Goal: Task Accomplishment & Management: Complete application form

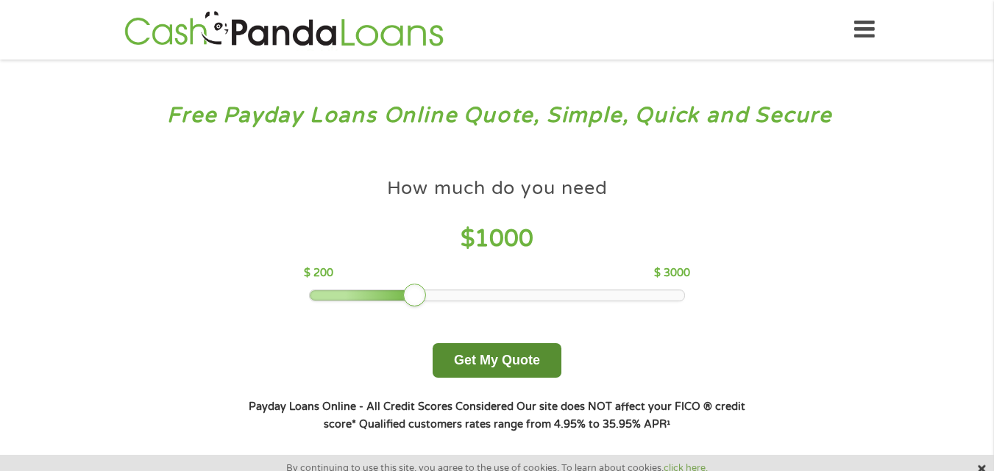
click at [499, 356] on button "Get My Quote" at bounding box center [496, 360] width 129 height 35
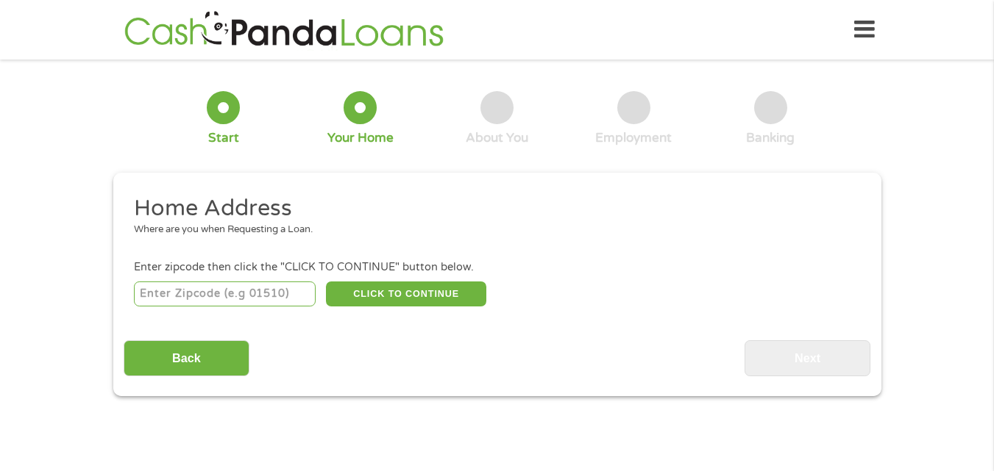
click at [224, 288] on input "number" at bounding box center [225, 294] width 182 height 25
type input "85139"
click at [419, 291] on button "CLICK TO CONTINUE" at bounding box center [406, 294] width 160 height 25
type input "85139"
type input "Maricopa"
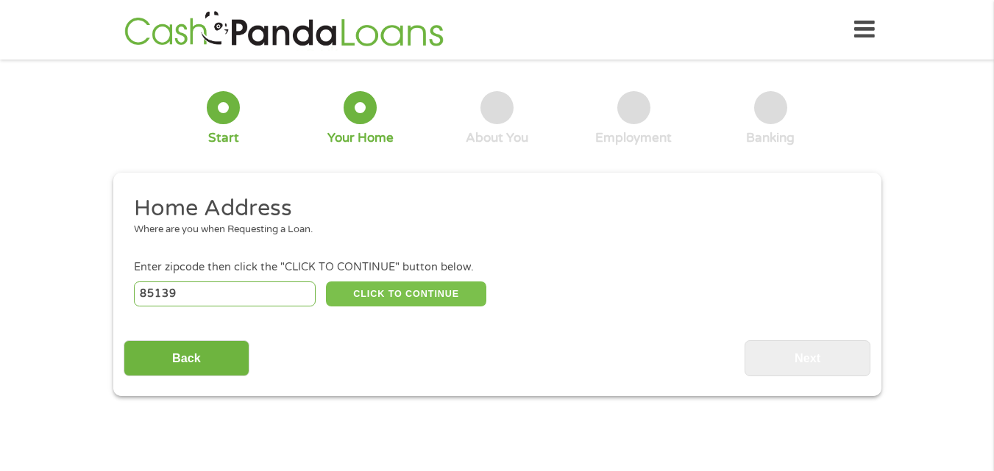
select select "[US_STATE]"
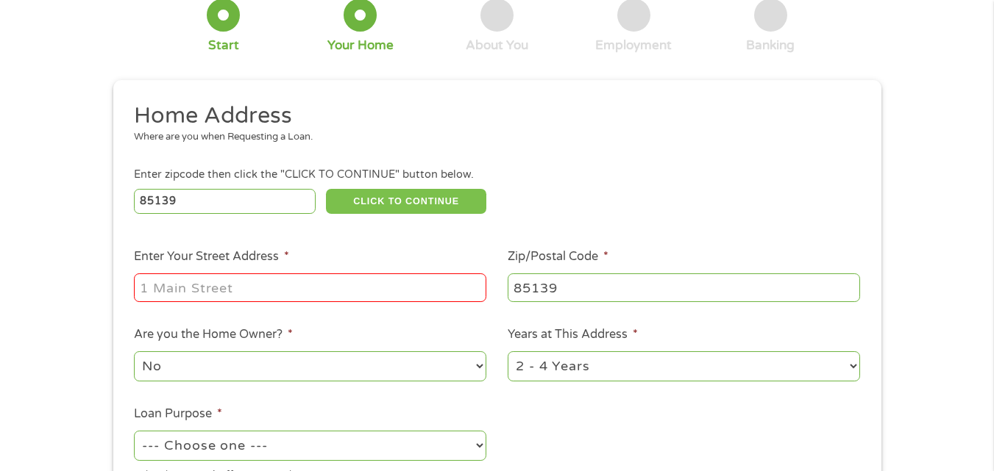
scroll to position [147, 0]
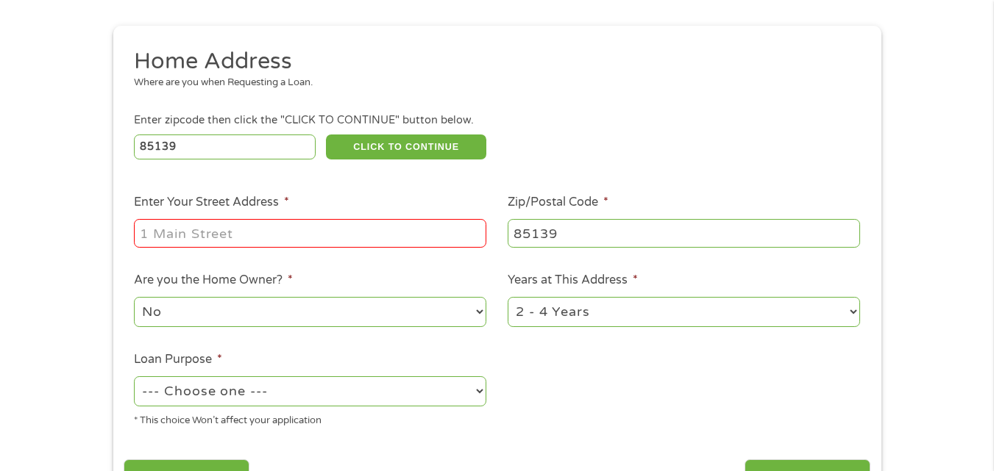
click at [229, 250] on div at bounding box center [310, 234] width 352 height 34
click at [231, 241] on input "Enter Your Street Address *" at bounding box center [310, 233] width 352 height 28
type input "[STREET_ADDRESS][PERSON_NAME]"
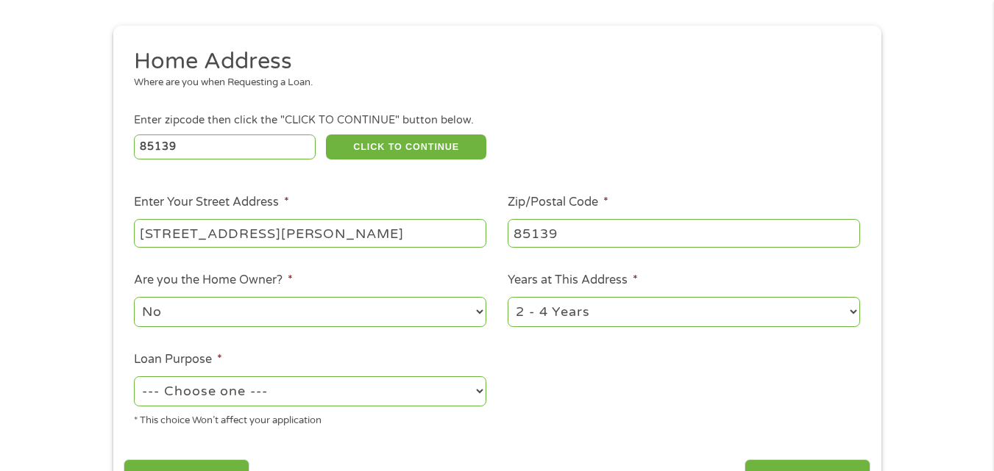
click at [638, 323] on select "1 Year or less 1 - 2 Years 2 - 4 Years Over 4 Years" at bounding box center [683, 312] width 352 height 30
select select "60months"
click at [507, 297] on select "1 Year or less 1 - 2 Years 2 - 4 Years Over 4 Years" at bounding box center [683, 312] width 352 height 30
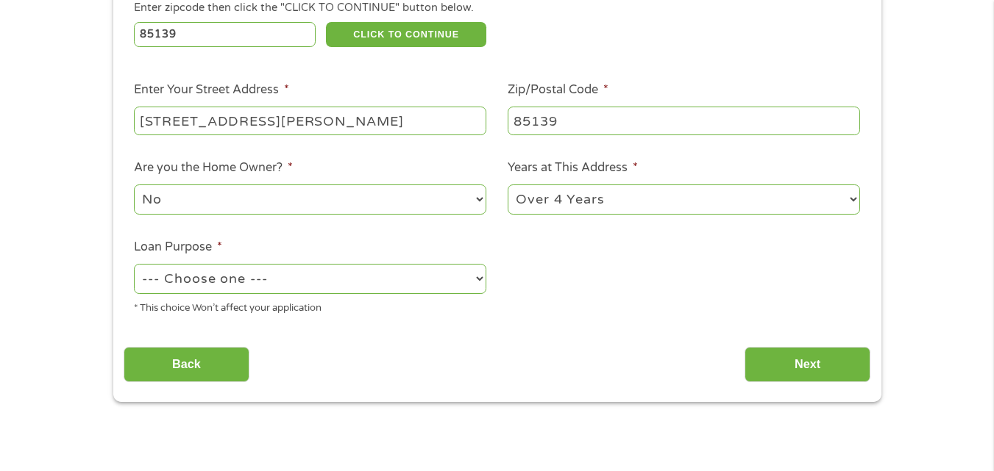
scroll to position [294, 0]
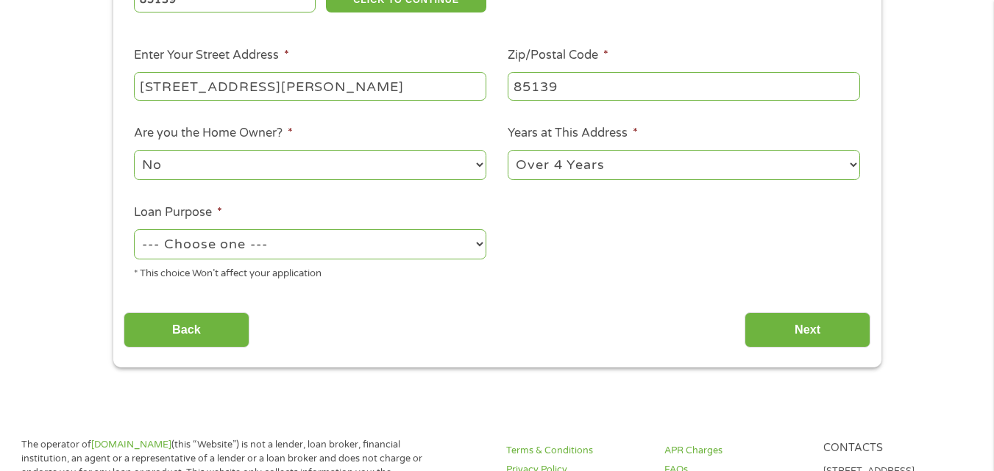
click at [288, 243] on select "--- Choose one --- Pay Bills Debt Consolidation Home Improvement Major Purchase…" at bounding box center [310, 244] width 352 height 30
select select "paybills"
click at [134, 229] on select "--- Choose one --- Pay Bills Debt Consolidation Home Improvement Major Purchase…" at bounding box center [310, 244] width 352 height 30
click at [758, 328] on input "Next" at bounding box center [807, 331] width 126 height 36
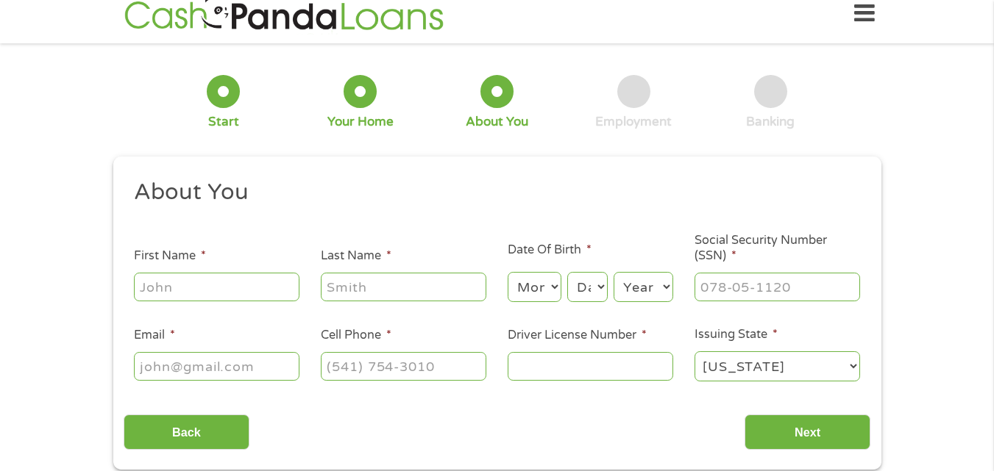
scroll to position [0, 0]
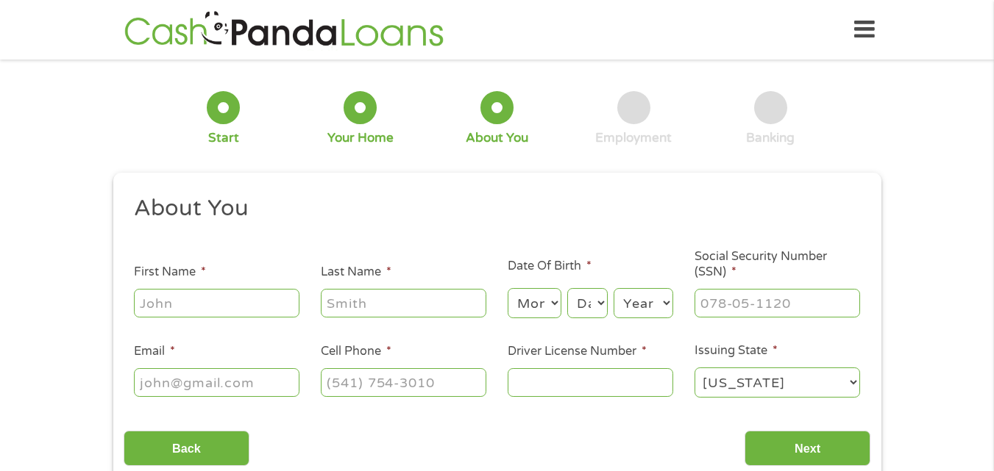
click at [187, 300] on input "First Name *" at bounding box center [216, 303] width 165 height 28
type input "[PERSON_NAME]"
type input "[EMAIL_ADDRESS][DOMAIN_NAME]"
type input "[PHONE_NUMBER]"
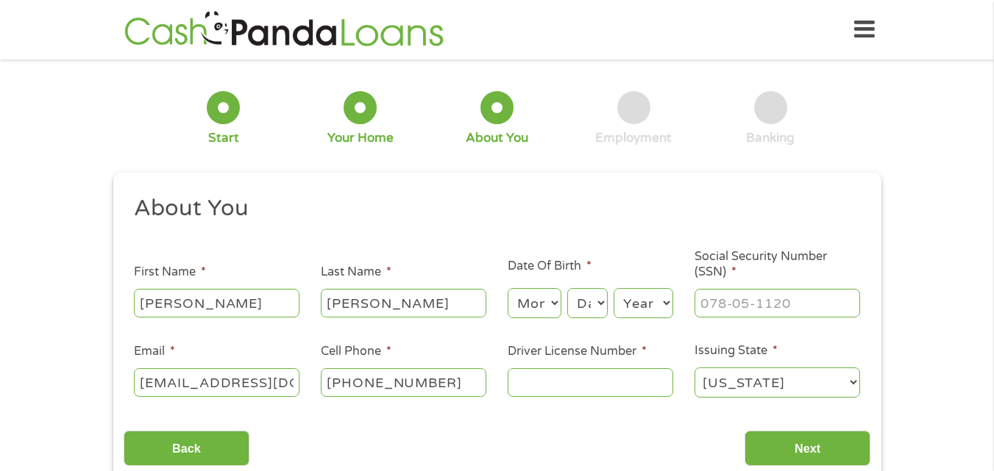
click at [547, 306] on select "Month 1 2 3 4 5 6 7 8 9 10 11 12" at bounding box center [534, 303] width 54 height 30
select select "12"
click at [507, 288] on select "Month 1 2 3 4 5 6 7 8 9 10 11 12" at bounding box center [534, 303] width 54 height 30
drag, startPoint x: 586, startPoint y: 303, endPoint x: 585, endPoint y: 290, distance: 13.3
click at [586, 302] on select "Day 1 2 3 4 5 6 7 8 9 10 11 12 13 14 15 16 17 18 19 20 21 22 23 24 25 26 27 28 …" at bounding box center [587, 303] width 40 height 30
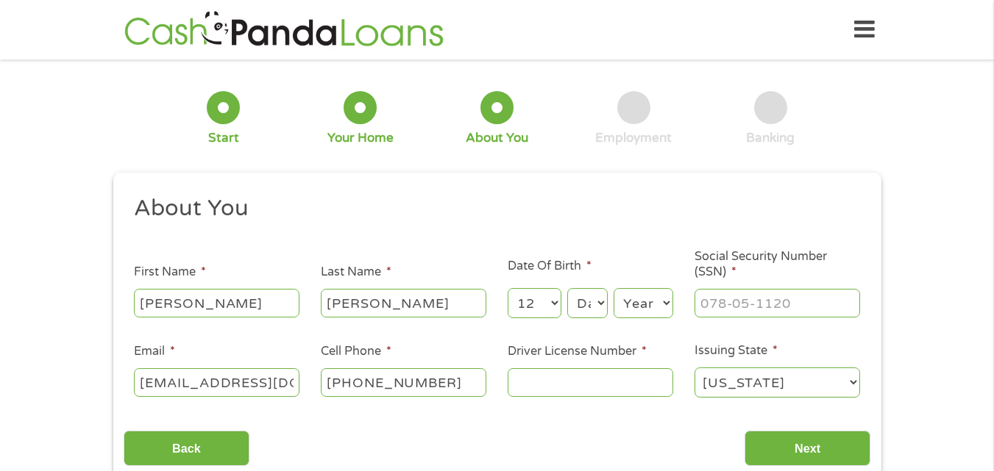
select select "3"
click at [567, 288] on select "Day 1 2 3 4 5 6 7 8 9 10 11 12 13 14 15 16 17 18 19 20 21 22 23 24 25 26 27 28 …" at bounding box center [587, 303] width 40 height 30
click at [647, 308] on select "Year [DATE] 2006 2005 2004 2003 2002 2001 2000 1999 1998 1997 1996 1995 1994 19…" at bounding box center [643, 303] width 60 height 30
select select "1990"
click at [613, 288] on select "Year [DATE] 2006 2005 2004 2003 2002 2001 2000 1999 1998 1997 1996 1995 1994 19…" at bounding box center [643, 303] width 60 height 30
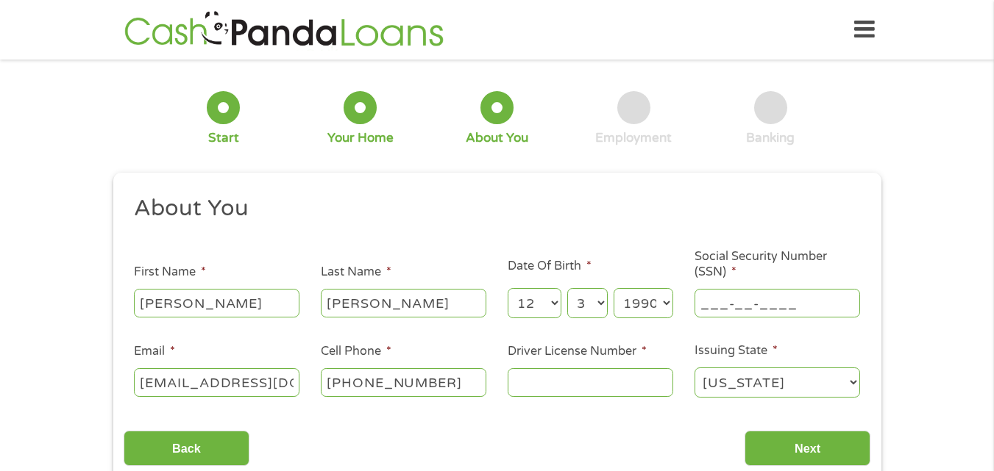
click at [771, 295] on input "___-__-____" at bounding box center [776, 303] width 165 height 28
type input "523-79-4735"
click at [549, 376] on input "Driver License Number *" at bounding box center [589, 382] width 165 height 28
click at [519, 381] on input "d05279155" at bounding box center [589, 382] width 165 height 28
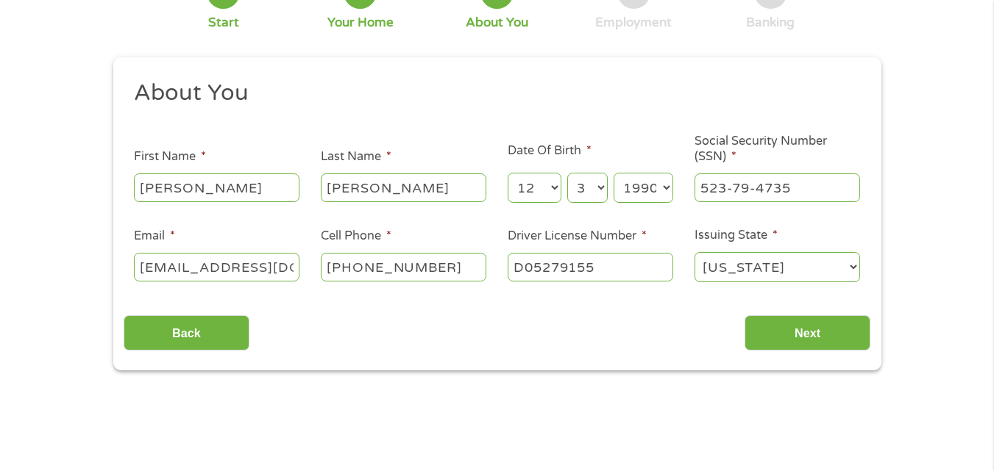
scroll to position [147, 0]
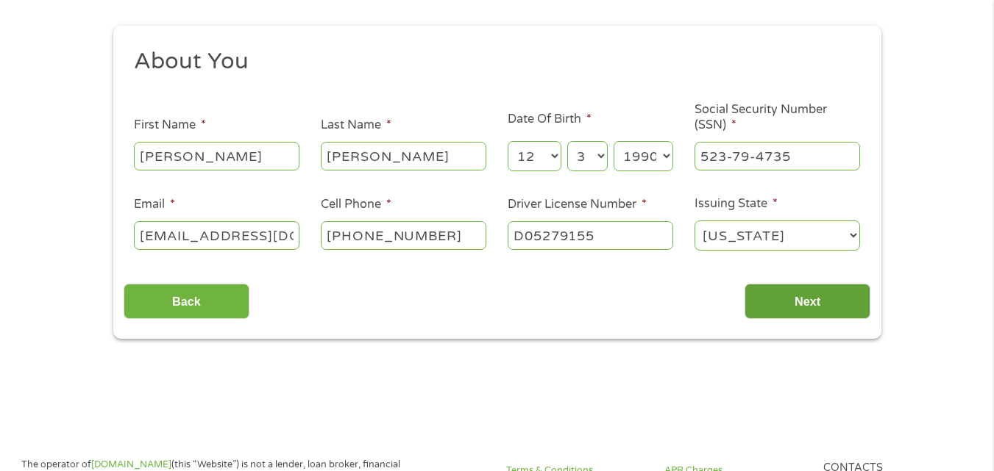
type input "D05279155"
click at [840, 290] on input "Next" at bounding box center [807, 302] width 126 height 36
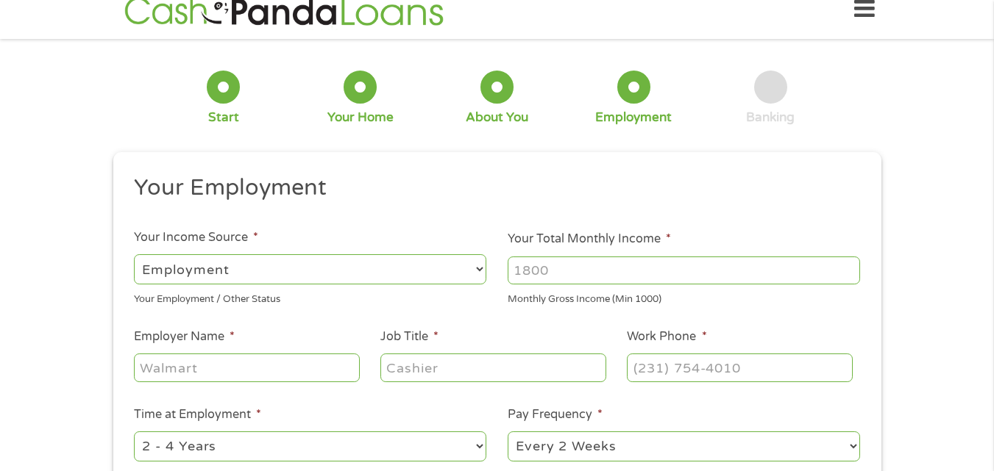
scroll to position [0, 0]
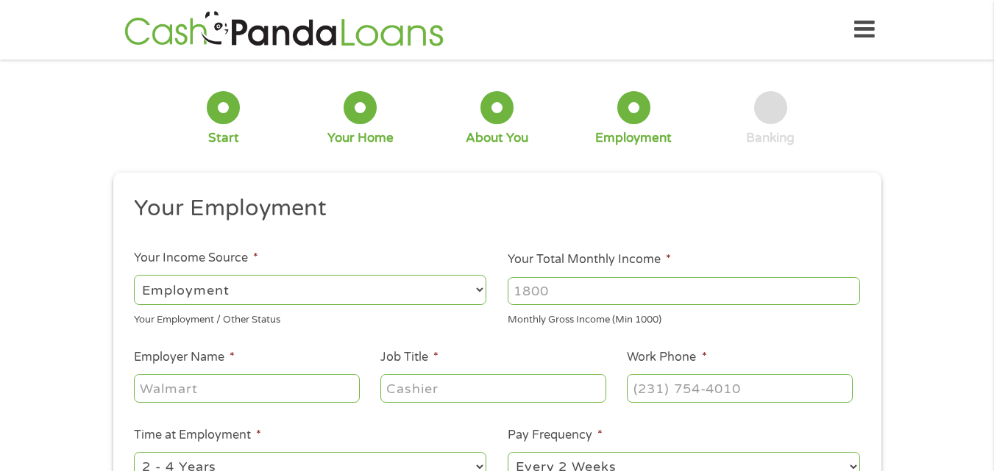
click at [435, 306] on div "--- Choose one --- Employment [DEMOGRAPHIC_DATA] Benefits" at bounding box center [310, 290] width 352 height 35
click at [438, 299] on select "--- Choose one --- Employment [DEMOGRAPHIC_DATA] Benefits" at bounding box center [310, 290] width 352 height 30
click at [134, 275] on select "--- Choose one --- Employment [DEMOGRAPHIC_DATA] Benefits" at bounding box center [310, 290] width 352 height 30
click at [606, 284] on input "Your Total Monthly Income *" at bounding box center [683, 291] width 352 height 28
type input "3000"
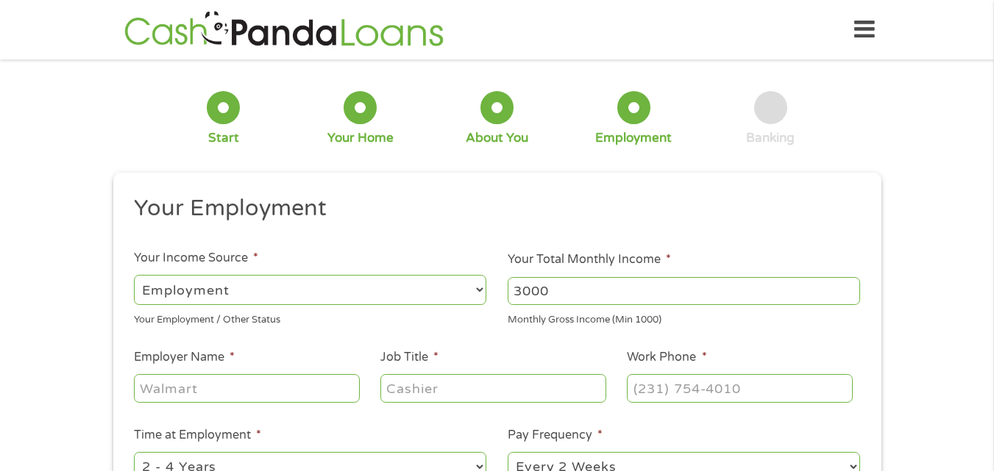
click at [213, 382] on input "Employer Name *" at bounding box center [246, 388] width 225 height 28
type input "Quiktrip"
type input "Clerk"
type input "[PHONE_NUMBER]"
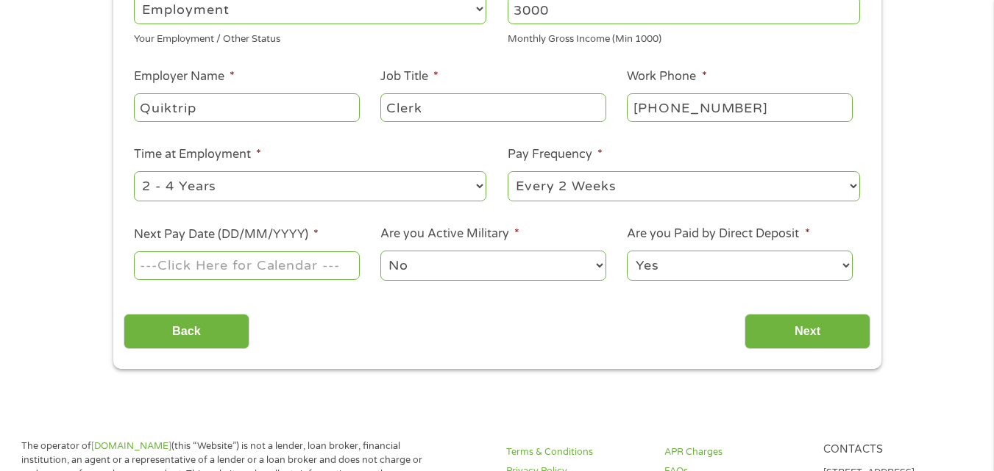
scroll to position [294, 0]
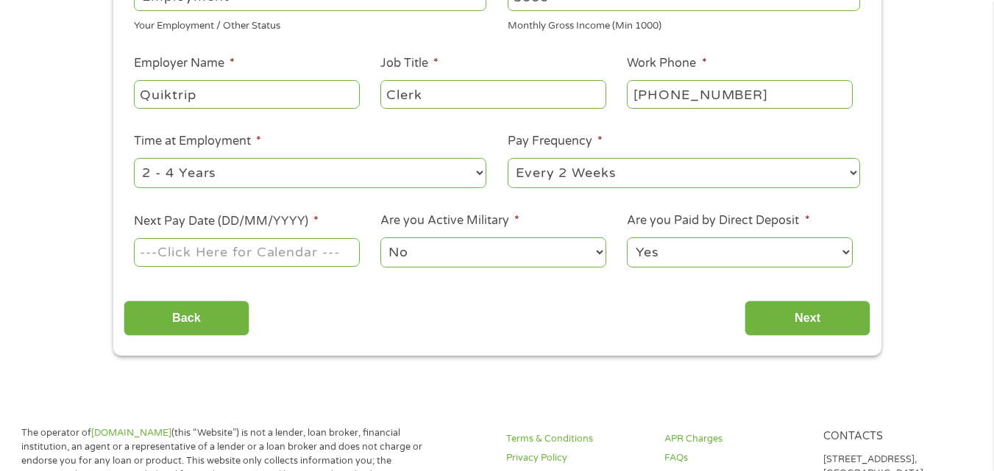
click at [532, 170] on select "--- Choose one --- Every 2 Weeks Every Week Monthly Semi-Monthly" at bounding box center [683, 173] width 352 height 30
click at [507, 158] on select "--- Choose one --- Every 2 Weeks Every Week Monthly Semi-Monthly" at bounding box center [683, 173] width 352 height 30
click at [638, 168] on select "--- Choose one --- Every 2 Weeks Every Week Monthly Semi-Monthly" at bounding box center [683, 173] width 352 height 30
select select "biweekly"
click at [507, 158] on select "--- Choose one --- Every 2 Weeks Every Week Monthly Semi-Monthly" at bounding box center [683, 173] width 352 height 30
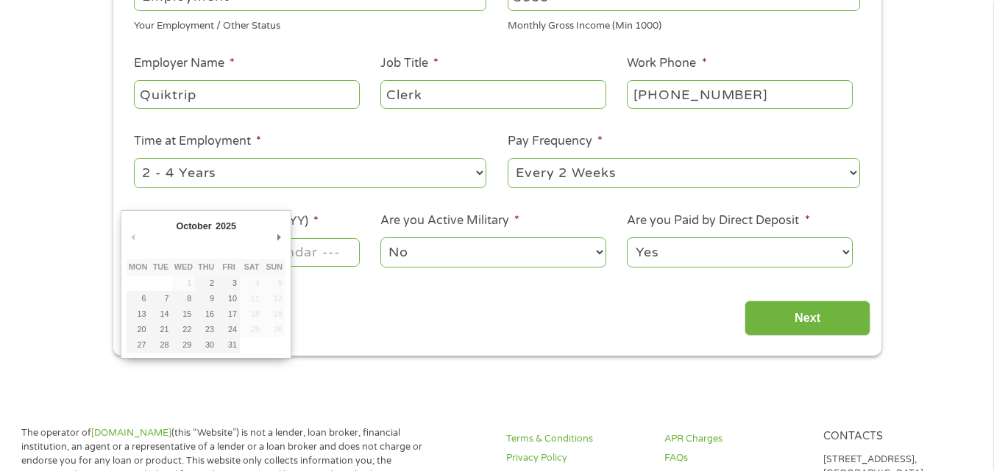
click at [312, 249] on input "Next Pay Date (DD/MM/YYYY) *" at bounding box center [246, 252] width 225 height 28
type input "[DATE]"
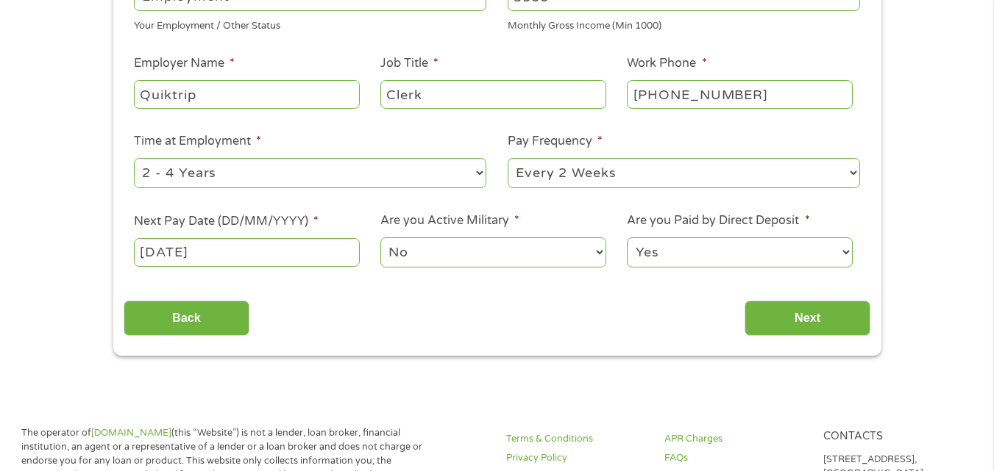
click at [309, 244] on input "[DATE]" at bounding box center [246, 252] width 225 height 28
click at [702, 182] on select "--- Choose one --- Every 2 Weeks Every Week Monthly Semi-Monthly" at bounding box center [683, 173] width 352 height 30
select select "weekly"
click at [507, 158] on select "--- Choose one --- Every 2 Weeks Every Week Monthly Semi-Monthly" at bounding box center [683, 173] width 352 height 30
click at [825, 322] on input "Next" at bounding box center [807, 319] width 126 height 36
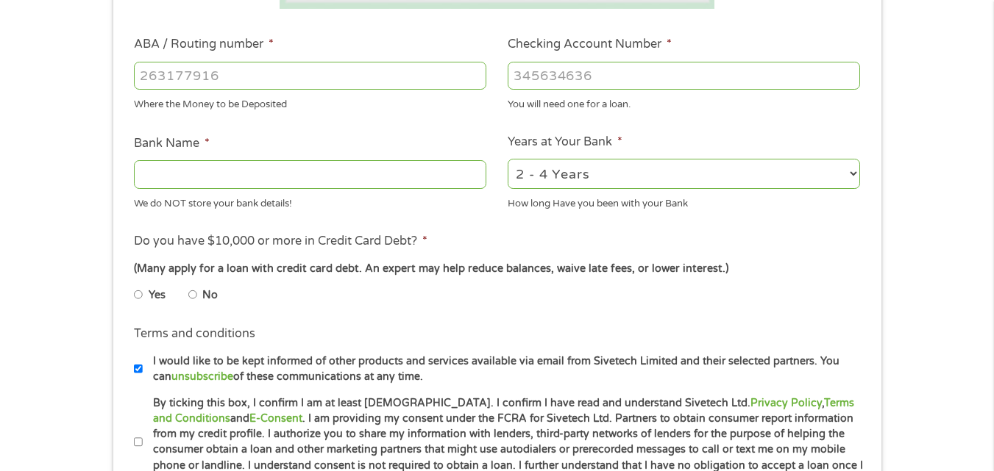
scroll to position [441, 0]
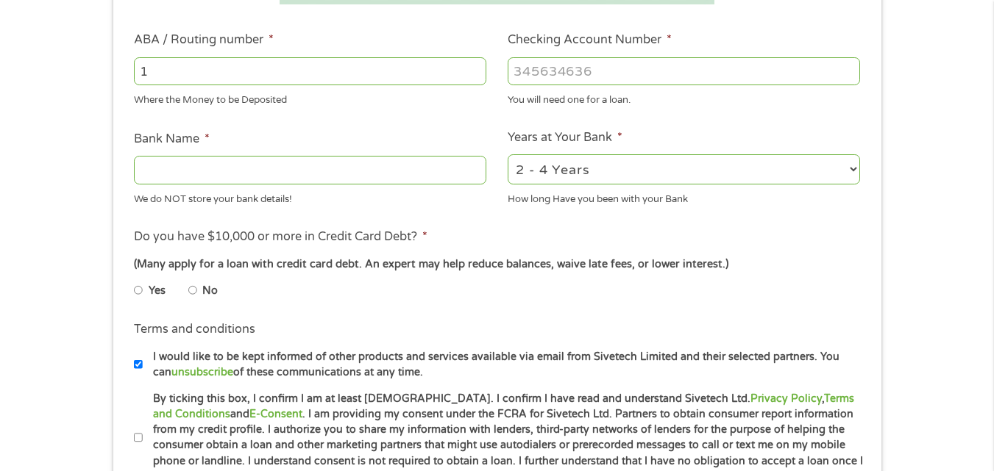
type input "1"
click at [474, 68] on input "1" at bounding box center [310, 71] width 352 height 28
type input "124303201"
type input "VARO BANK, NATIONAL ASSOCIATION"
type input "124303201"
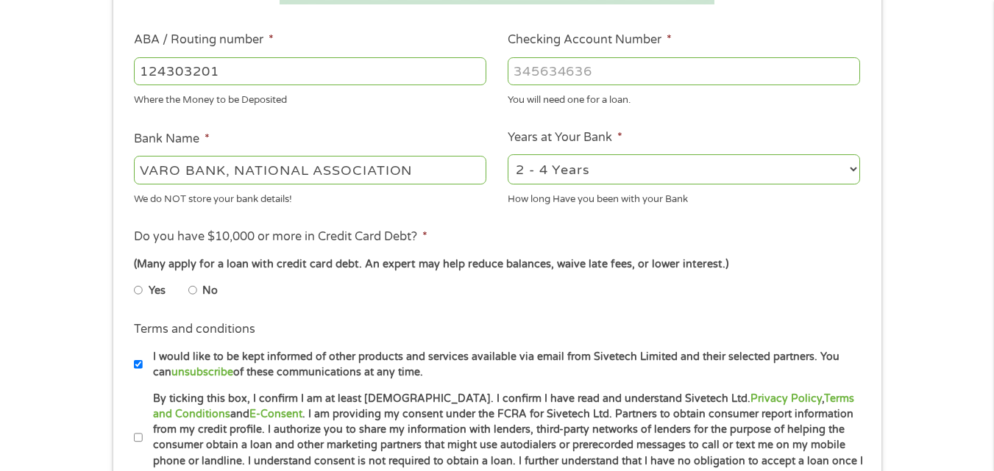
drag, startPoint x: 599, startPoint y: 53, endPoint x: 600, endPoint y: 66, distance: 13.3
click at [600, 53] on li "Checking Account Number * You will need one for a loan." at bounding box center [684, 69] width 374 height 76
click at [600, 71] on input "Checking Account Number *" at bounding box center [683, 71] width 352 height 28
type input "23770474"
click at [192, 288] on input "No" at bounding box center [192, 291] width 9 height 24
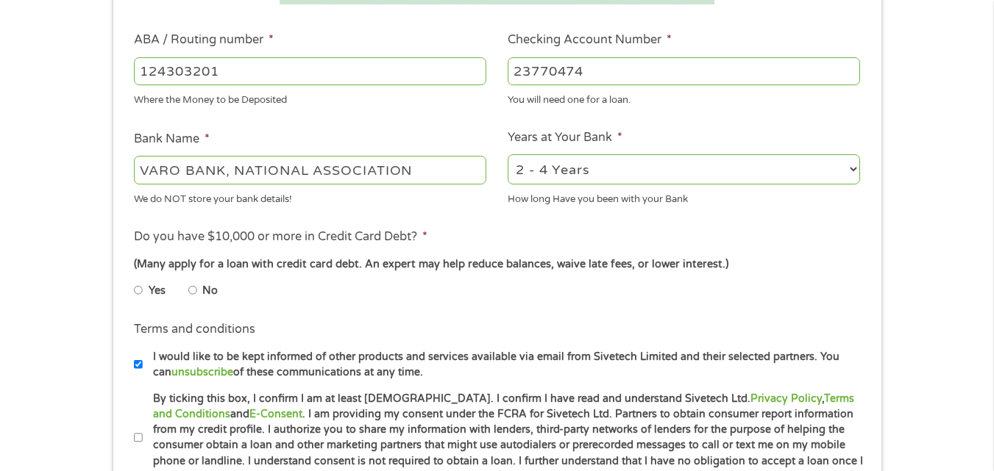
radio input "true"
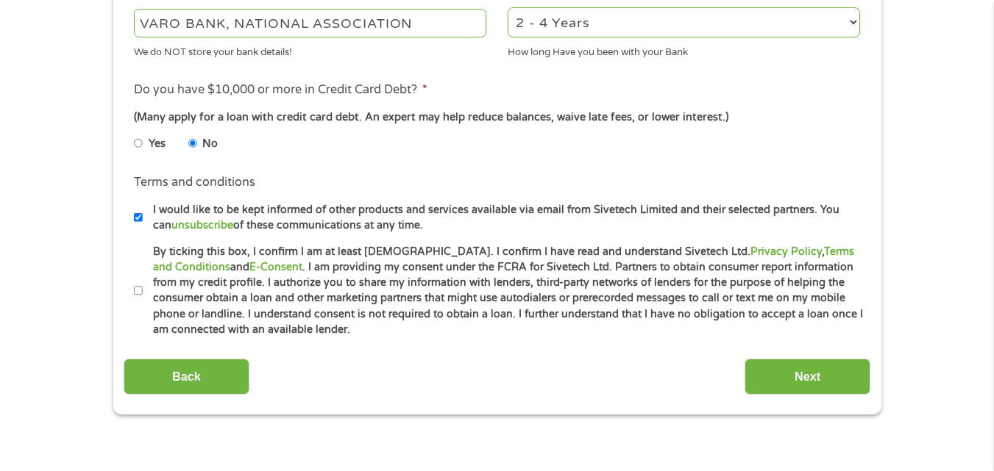
click at [143, 286] on label "By ticking this box, I confirm I am at least [DEMOGRAPHIC_DATA]. I confirm I ha…" at bounding box center [503, 291] width 721 height 94
click at [143, 286] on input "By ticking this box, I confirm I am at least [DEMOGRAPHIC_DATA]. I confirm I ha…" at bounding box center [138, 291] width 9 height 24
checkbox input "true"
click at [854, 376] on input "Next" at bounding box center [807, 377] width 126 height 36
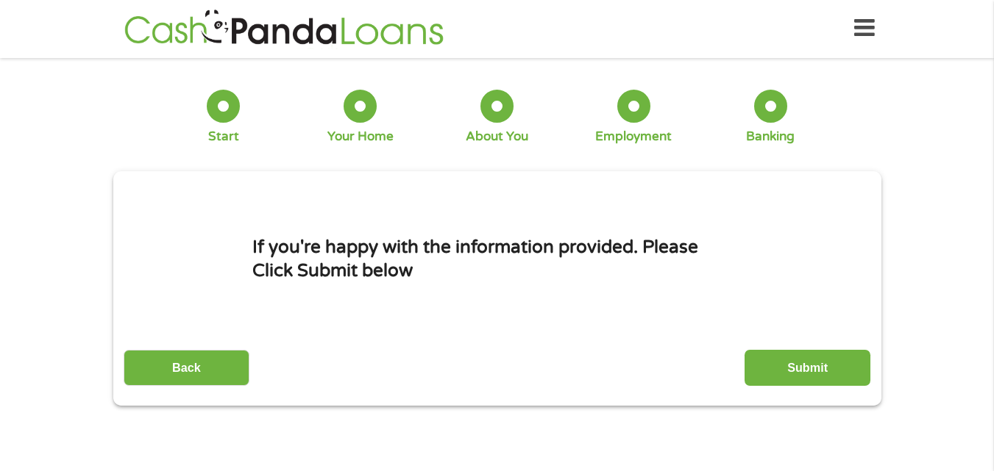
scroll to position [0, 0]
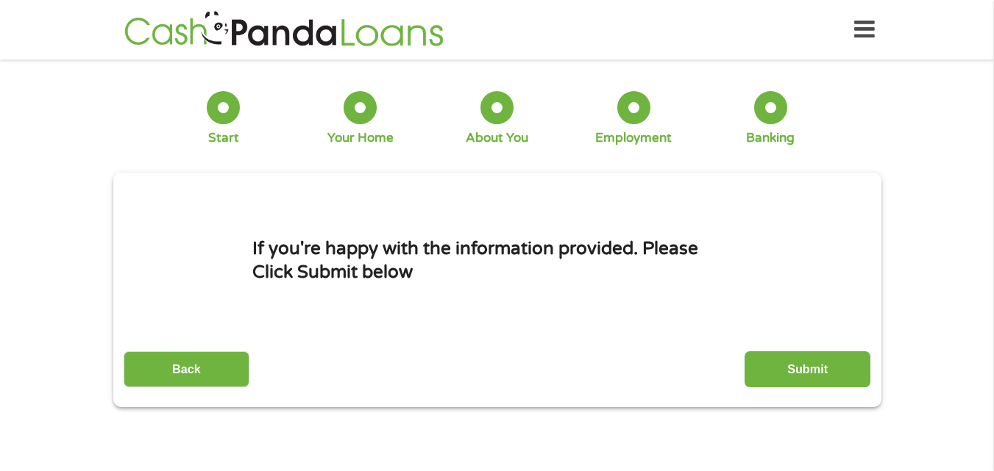
click at [854, 376] on input "Submit" at bounding box center [807, 370] width 126 height 36
